Goal: Task Accomplishment & Management: Complete application form

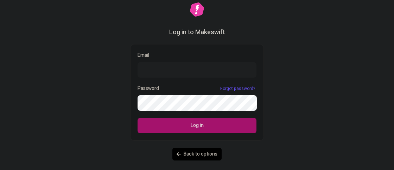
click at [162, 74] on input "Email" at bounding box center [197, 69] width 119 height 15
click at [172, 111] on form "Email Password Forgot password? Log in" at bounding box center [197, 92] width 134 height 96
click at [185, 76] on input "Email" at bounding box center [197, 69] width 119 height 15
click at [210, 72] on input "Email" at bounding box center [197, 69] width 119 height 15
click at [185, 66] on input "Email" at bounding box center [197, 69] width 119 height 15
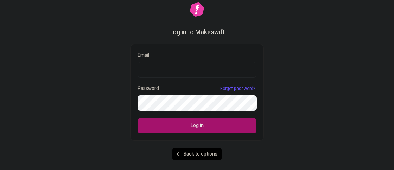
paste input "hh@mozej.com"
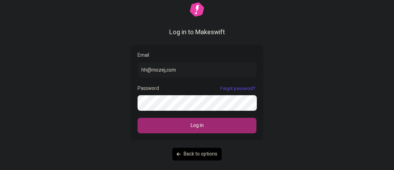
click at [183, 130] on button "Log in" at bounding box center [197, 124] width 119 height 15
click at [192, 126] on span "Log in" at bounding box center [197, 125] width 13 height 8
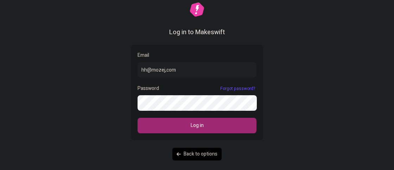
click at [192, 126] on span "Log in" at bounding box center [197, 125] width 13 height 8
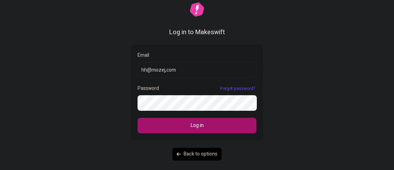
click at [167, 70] on input "hh@mozej,com" at bounding box center [197, 69] width 119 height 15
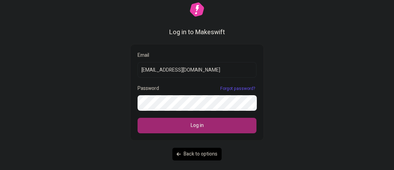
type input "hh@mozej.com"
click at [170, 132] on button "Log in" at bounding box center [197, 124] width 119 height 15
drag, startPoint x: 170, startPoint y: 132, endPoint x: 175, endPoint y: 129, distance: 5.7
click at [170, 132] on button "Log in" at bounding box center [197, 124] width 119 height 15
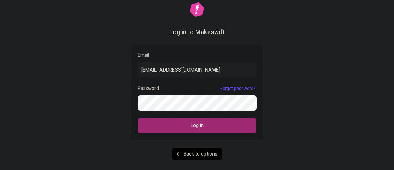
drag, startPoint x: 175, startPoint y: 129, endPoint x: 189, endPoint y: 125, distance: 14.4
click at [176, 128] on button "Log in" at bounding box center [197, 124] width 119 height 15
click at [189, 125] on button "Log in" at bounding box center [197, 124] width 119 height 15
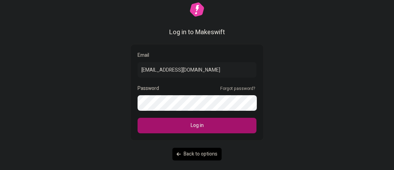
click at [231, 89] on link "Forgot password?" at bounding box center [238, 88] width 38 height 6
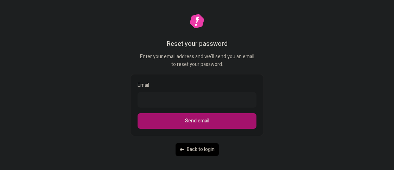
click at [195, 152] on link "Back to login" at bounding box center [197, 149] width 43 height 13
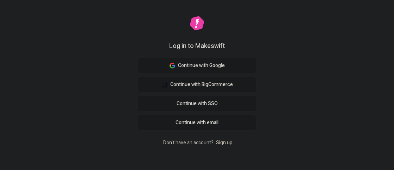
click at [220, 141] on link "Sign up" at bounding box center [224, 142] width 19 height 7
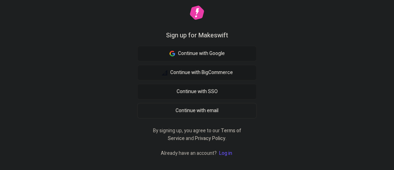
click at [208, 112] on span "Continue with email" at bounding box center [197, 111] width 43 height 8
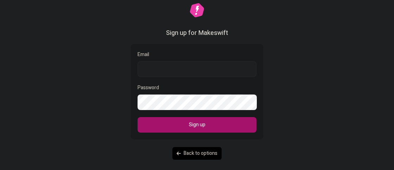
click at [173, 64] on input "Email" at bounding box center [197, 68] width 119 height 15
type input "hh@mozej.com"
click at [138, 117] on button "Sign up" at bounding box center [197, 124] width 119 height 15
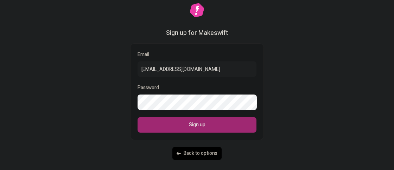
click at [183, 127] on button "Sign up" at bounding box center [197, 124] width 119 height 15
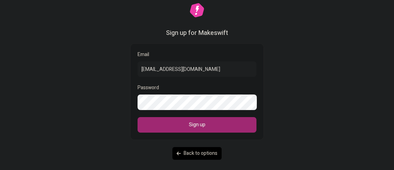
click at [183, 127] on button "Sign up" at bounding box center [197, 124] width 119 height 15
click at [182, 126] on button "Sign up" at bounding box center [197, 124] width 119 height 15
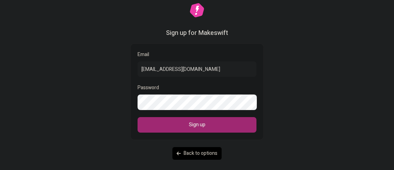
click at [182, 125] on button "Sign up" at bounding box center [197, 124] width 119 height 15
click at [182, 124] on button "Sign up" at bounding box center [197, 124] width 119 height 15
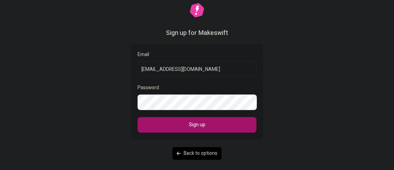
drag, startPoint x: 179, startPoint y: 68, endPoint x: 138, endPoint y: 69, distance: 40.5
click at [138, 69] on input "hh@mozej.com" at bounding box center [197, 68] width 119 height 15
type input "dfgd"
drag, startPoint x: 161, startPoint y: 67, endPoint x: 118, endPoint y: 70, distance: 43.7
click at [138, 70] on input "dfgd" at bounding box center [197, 68] width 119 height 15
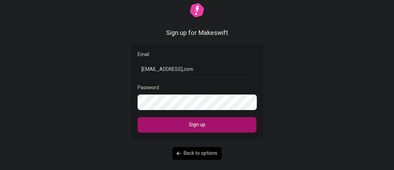
click at [138, 117] on button "Sign up" at bounding box center [197, 124] width 119 height 15
click at [180, 70] on input "sahahg32@gmail,com" at bounding box center [197, 68] width 119 height 15
type input "sahahg32@gmail.com"
click at [138, 117] on button "Sign up" at bounding box center [197, 124] width 119 height 15
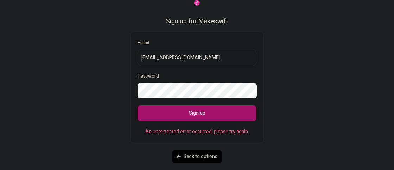
drag, startPoint x: 205, startPoint y: 61, endPoint x: 123, endPoint y: 62, distance: 81.3
click at [138, 62] on input "sahahg32@gmail.com" at bounding box center [197, 57] width 119 height 15
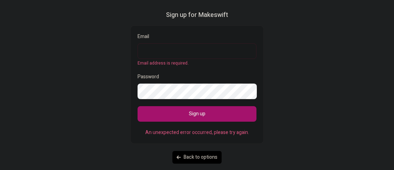
paste input "hh@mozej.com"
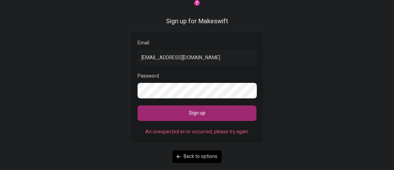
click at [174, 117] on button "Sign up" at bounding box center [197, 112] width 119 height 15
click at [191, 114] on span "Sign up" at bounding box center [197, 113] width 17 height 8
click at [192, 114] on span "Sign up" at bounding box center [197, 113] width 17 height 8
click at [193, 114] on span "Sign up" at bounding box center [197, 113] width 17 height 8
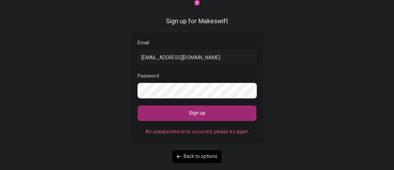
click at [194, 113] on span "Sign up" at bounding box center [197, 113] width 17 height 8
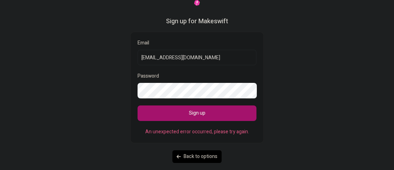
click at [148, 57] on input "hh@mozej.com" at bounding box center [197, 57] width 119 height 15
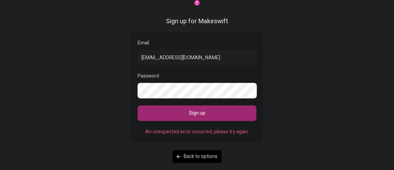
click at [175, 114] on button "Sign up" at bounding box center [197, 112] width 119 height 15
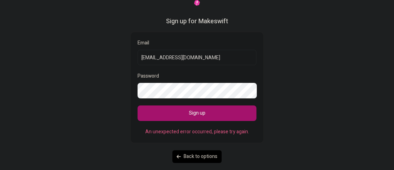
click at [199, 56] on input "hhetyrffdgg@mozej.com" at bounding box center [197, 57] width 119 height 15
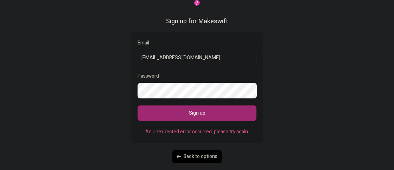
type input "hhetyrffdgg@mozej.com"
click at [217, 111] on button "Sign up" at bounding box center [197, 112] width 119 height 15
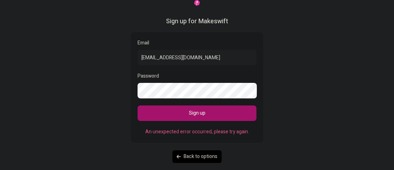
click at [196, 157] on span "Back to options" at bounding box center [201, 156] width 34 height 8
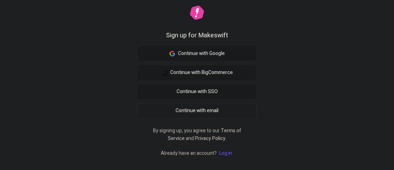
click at [207, 114] on span "Continue with email" at bounding box center [197, 111] width 43 height 8
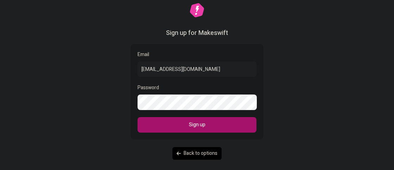
type input "mozaramdan1@gmail.com"
drag, startPoint x: 204, startPoint y: 73, endPoint x: 54, endPoint y: 66, distance: 150.0
click at [138, 66] on input "mozaramdan1@gmail.com" at bounding box center [197, 68] width 119 height 15
click at [160, 71] on input "Email" at bounding box center [197, 68] width 119 height 15
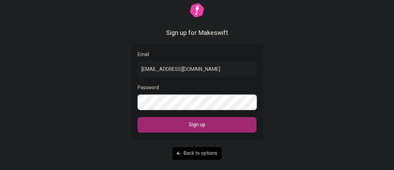
click at [208, 131] on button "Sign up" at bounding box center [197, 124] width 119 height 15
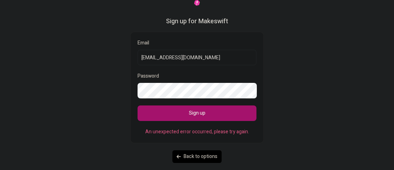
click at [148, 57] on input "test@gmail.com" at bounding box center [197, 57] width 119 height 15
click at [150, 58] on input "test@gmail.com" at bounding box center [197, 57] width 119 height 15
drag, startPoint x: 150, startPoint y: 58, endPoint x: 142, endPoint y: 59, distance: 7.5
click at [142, 59] on input "test@gmail.com" at bounding box center [197, 57] width 119 height 15
click at [145, 59] on input "test@gmail.com" at bounding box center [197, 57] width 119 height 15
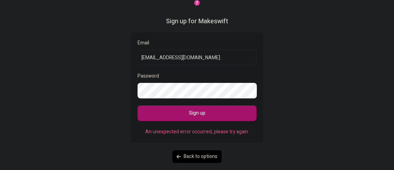
click at [149, 59] on input "test@gmail.com" at bounding box center [197, 57] width 119 height 15
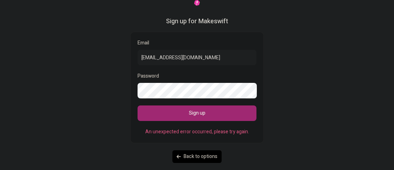
click at [194, 117] on button "Sign up" at bounding box center [197, 112] width 119 height 15
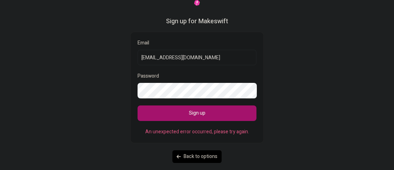
drag, startPoint x: 155, startPoint y: 58, endPoint x: 135, endPoint y: 60, distance: 19.4
click at [138, 60] on input "test21@gmail.com" at bounding box center [197, 57] width 119 height 15
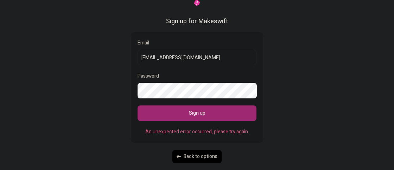
type input "mozaramdan1@gmail.com"
click at [185, 113] on button "Sign up" at bounding box center [197, 112] width 119 height 15
